Goal: Task Accomplishment & Management: Manage account settings

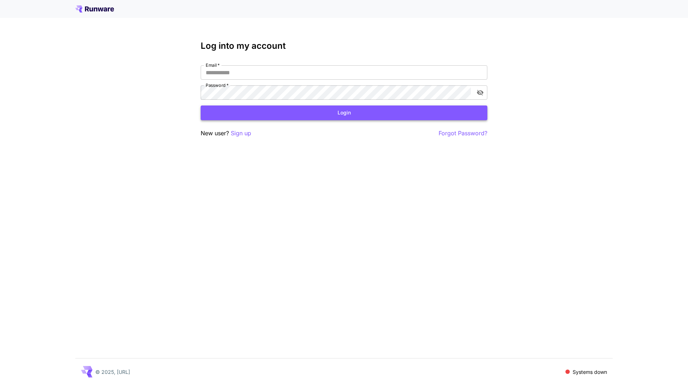
type input "**********"
click at [291, 115] on button "Login" at bounding box center [344, 112] width 287 height 15
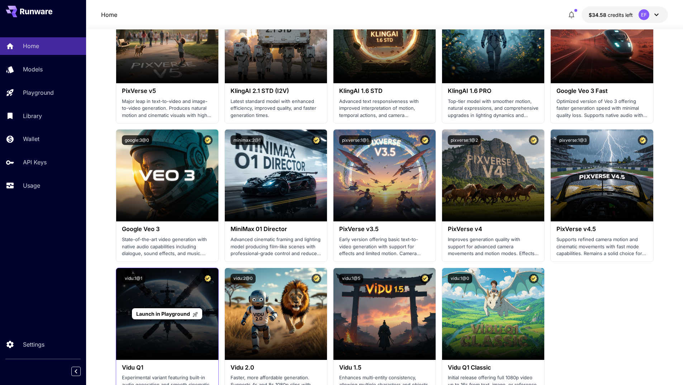
scroll to position [466, 0]
